Goal: Navigation & Orientation: Find specific page/section

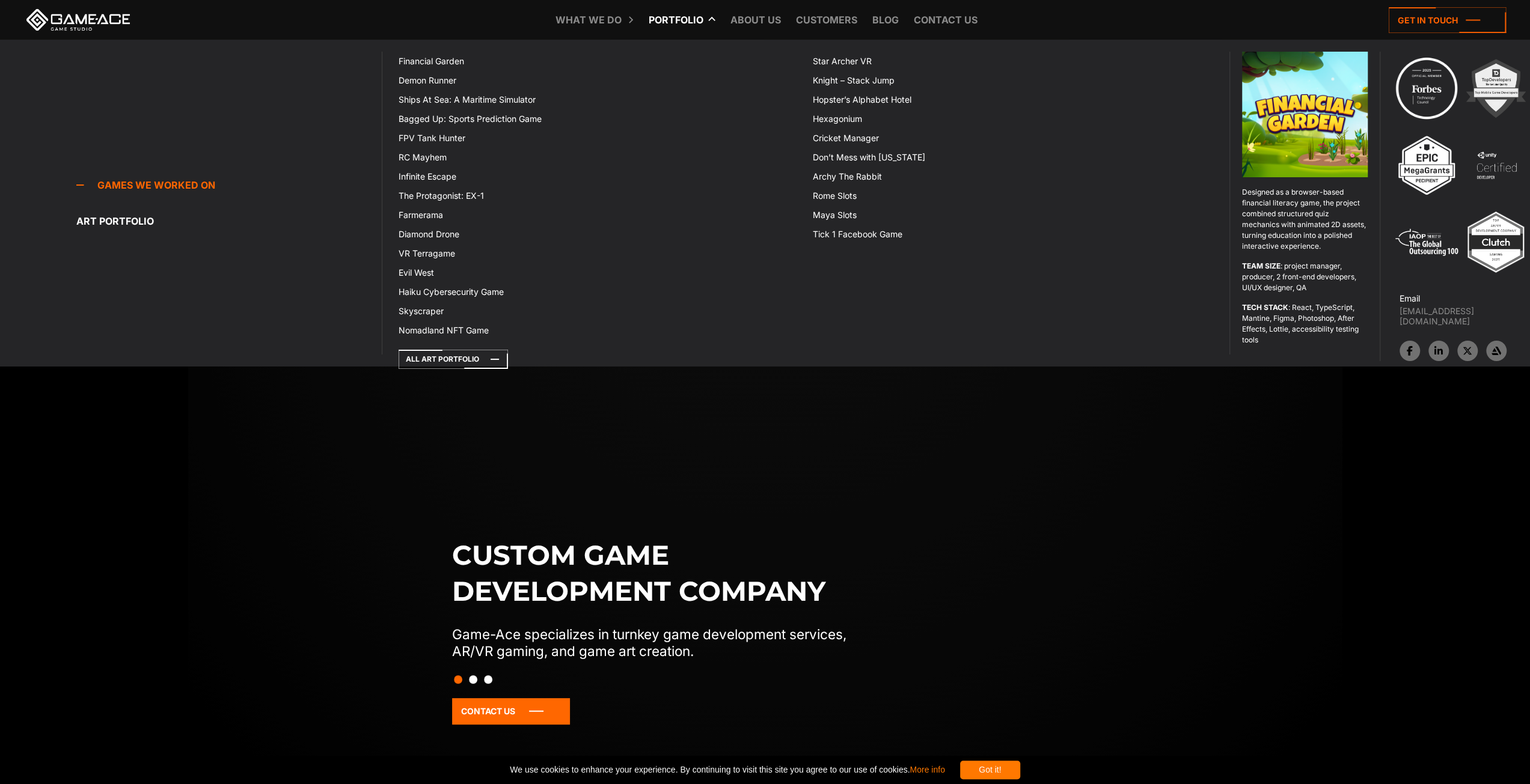
drag, startPoint x: 0, startPoint y: 0, endPoint x: 677, endPoint y: 24, distance: 677.4
click at [677, 24] on link "Portfolio" at bounding box center [676, 20] width 67 height 40
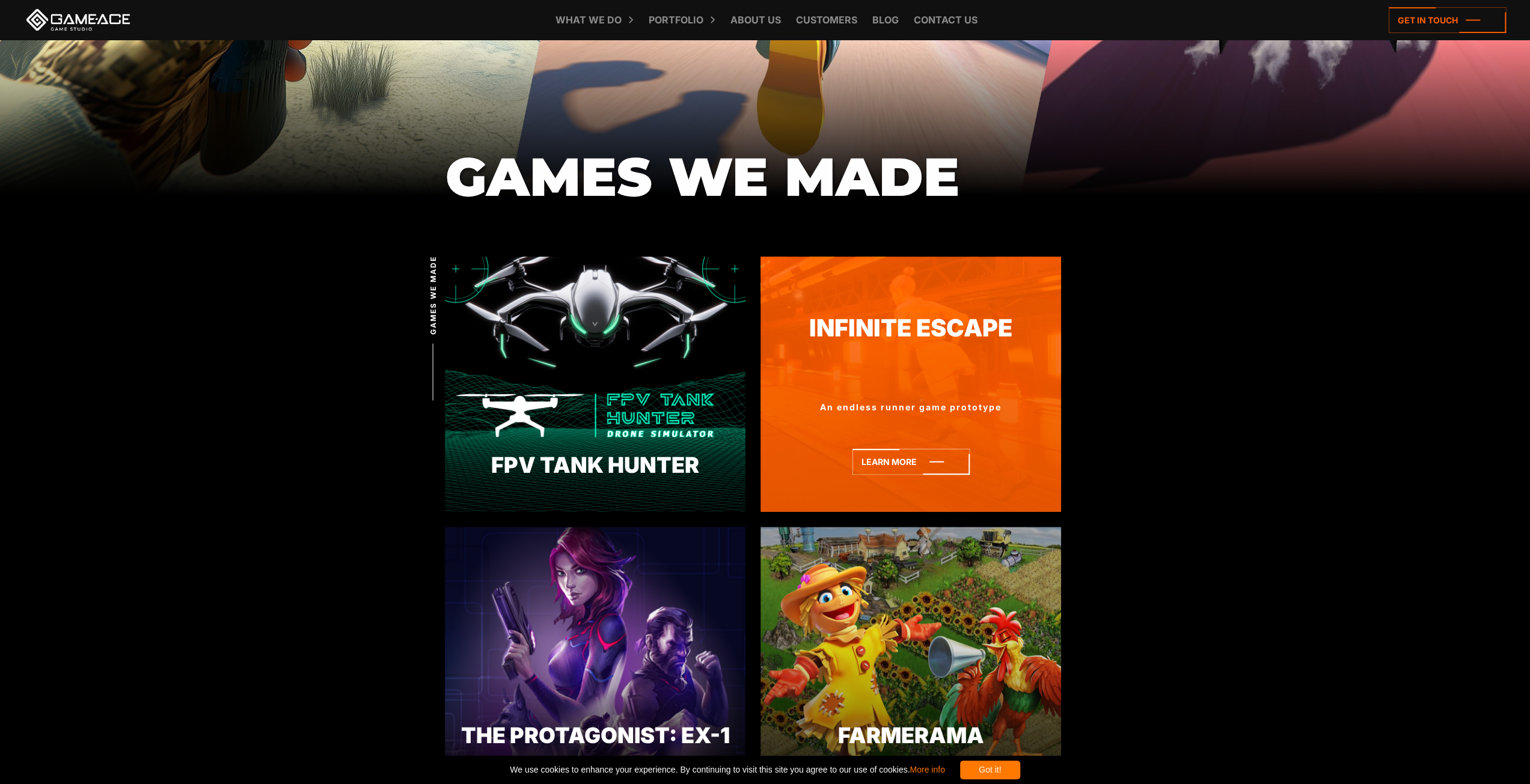
scroll to position [361, 0]
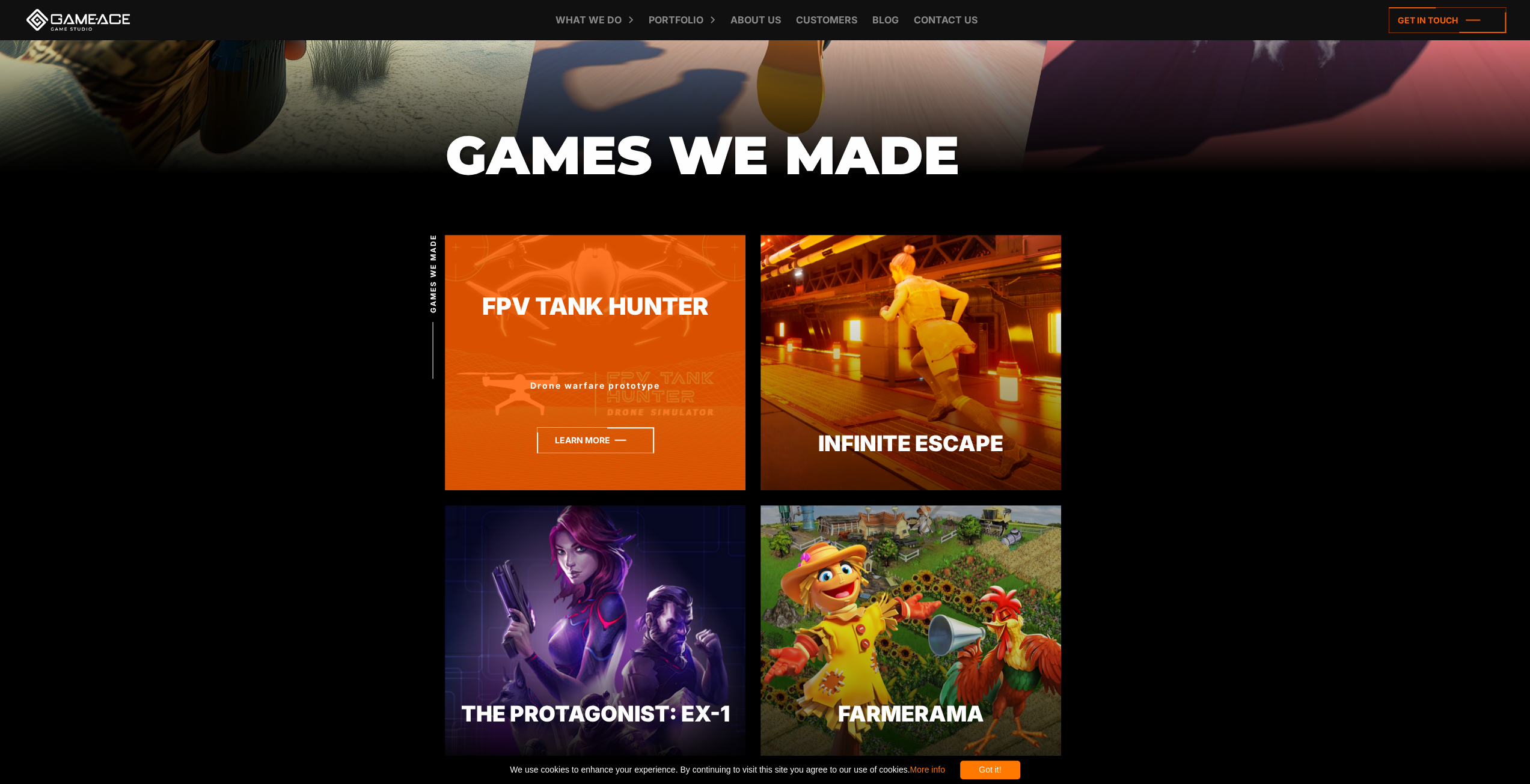
click at [597, 441] on icon at bounding box center [595, 440] width 117 height 26
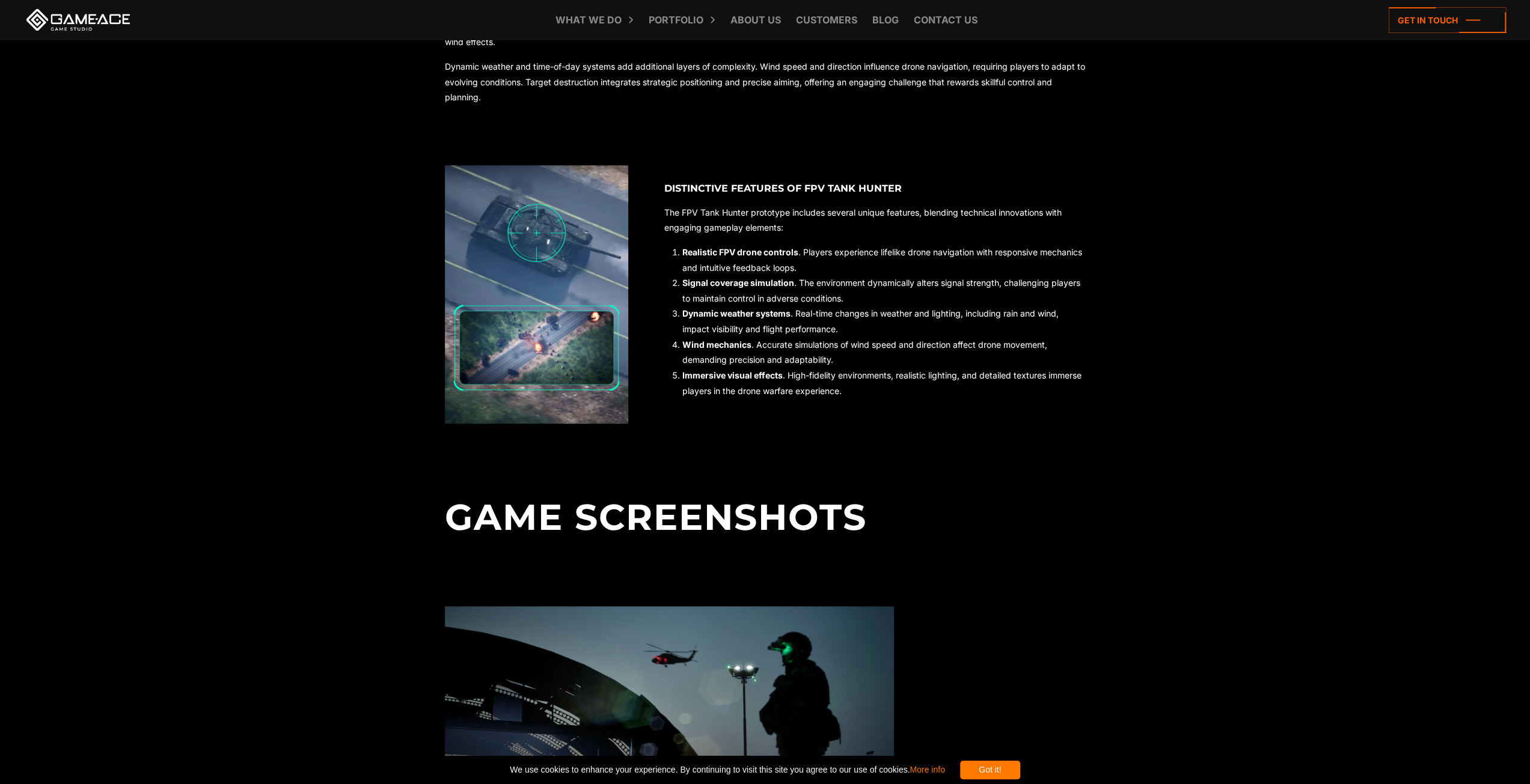
scroll to position [962, 0]
